Goal: Complete application form

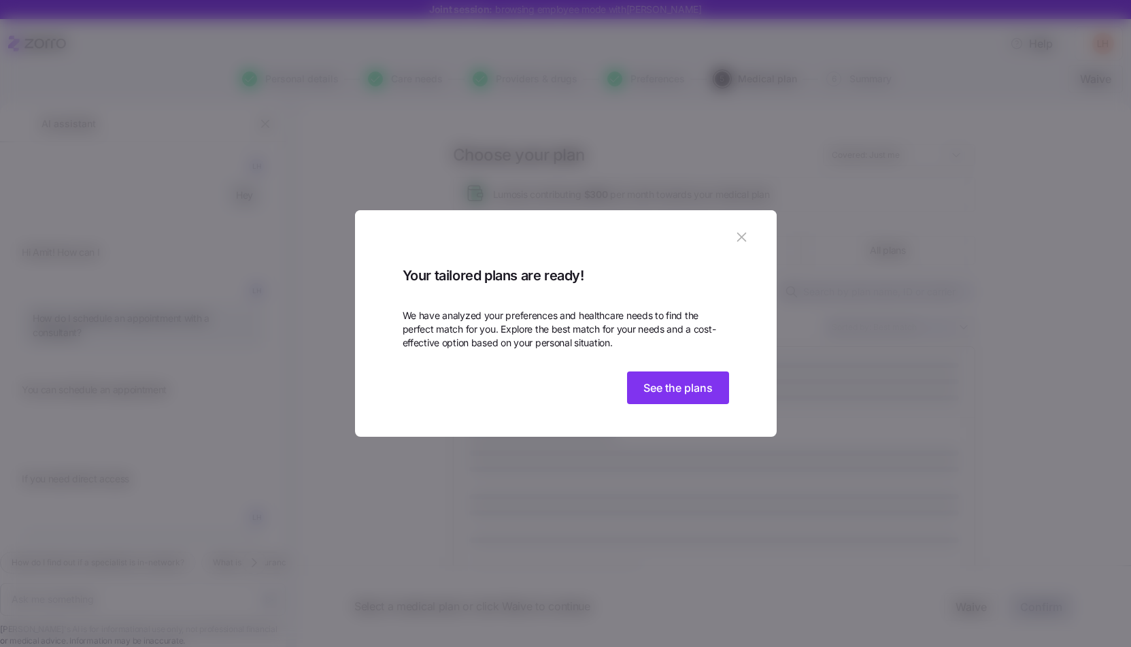
type textarea "x"
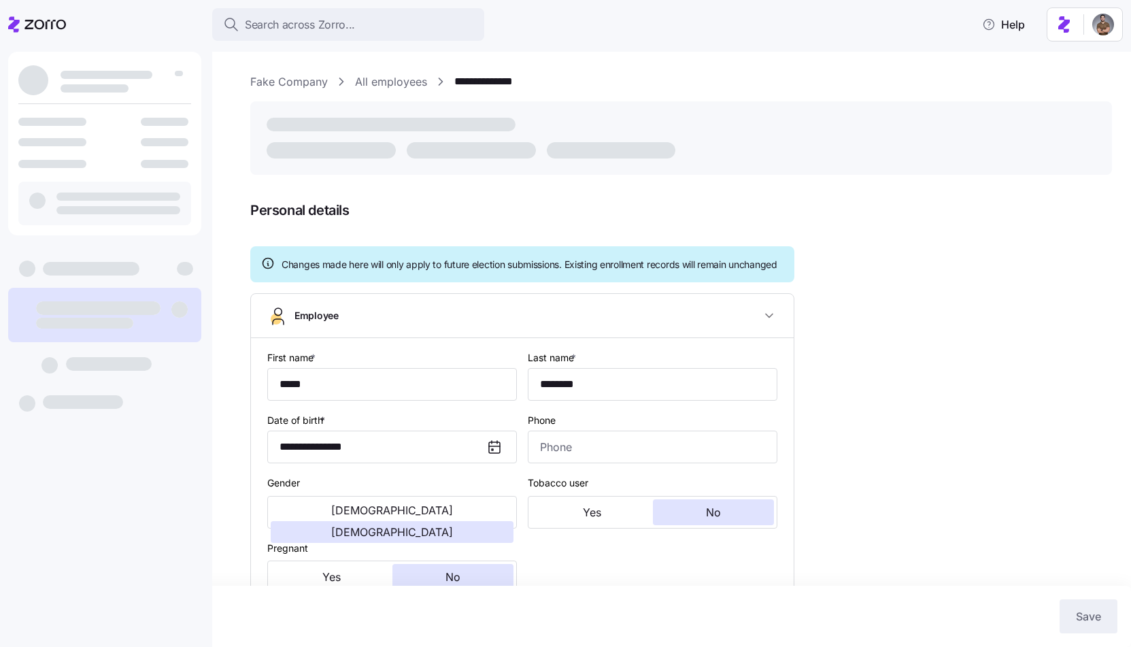
type input "**********"
type input "(310) 555-6644"
type input "US citizen"
type input "Single"
type input "Full time"
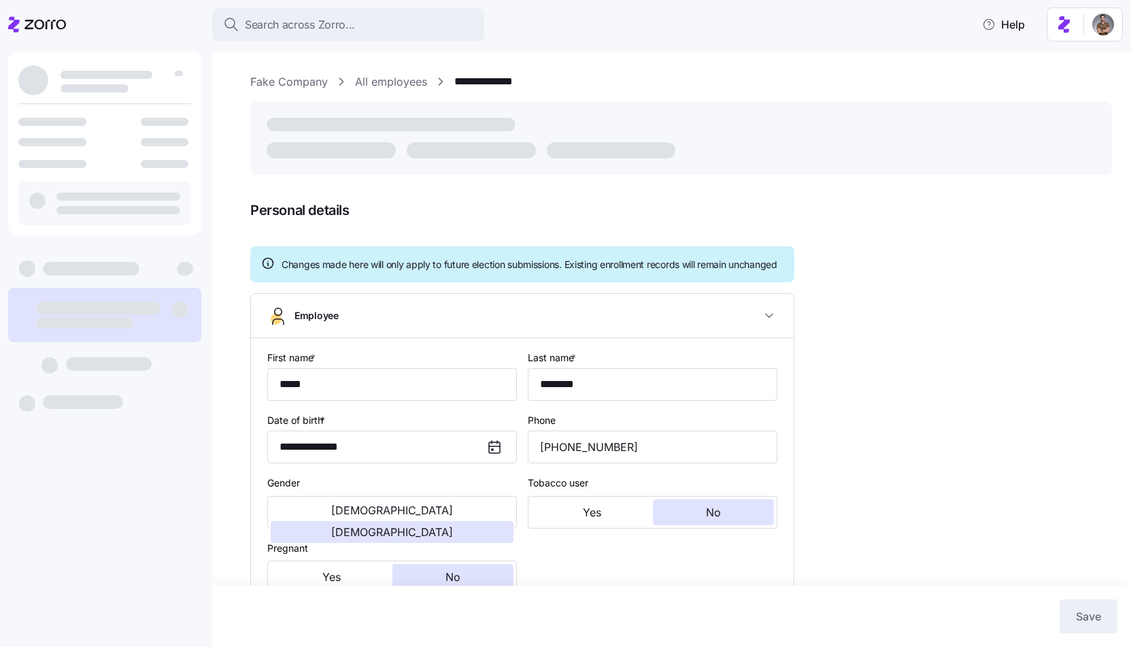
type input "Salary"
type input "Salaried"
